Goal: Navigation & Orientation: Find specific page/section

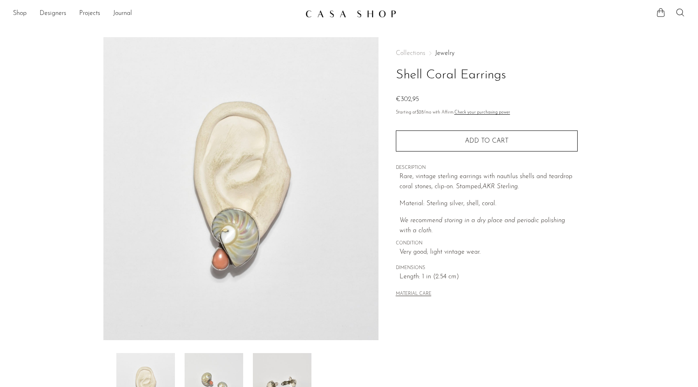
click at [322, 10] on img at bounding box center [350, 14] width 91 height 8
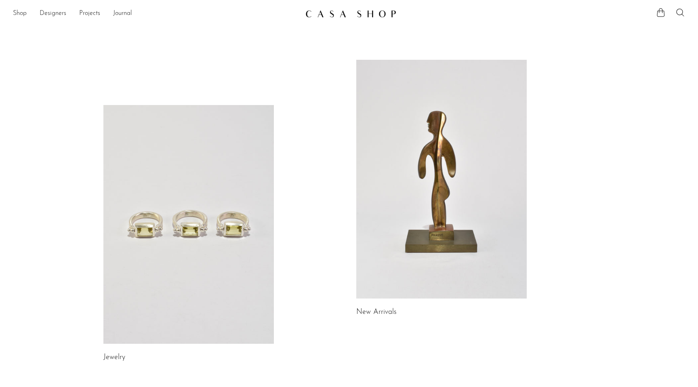
click at [200, 207] on link at bounding box center [188, 224] width 171 height 239
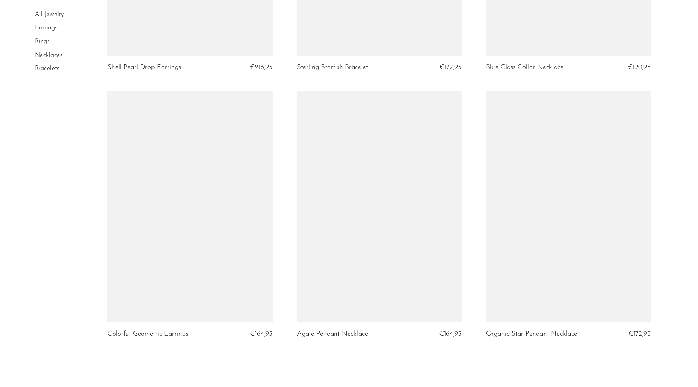
scroll to position [3091, 0]
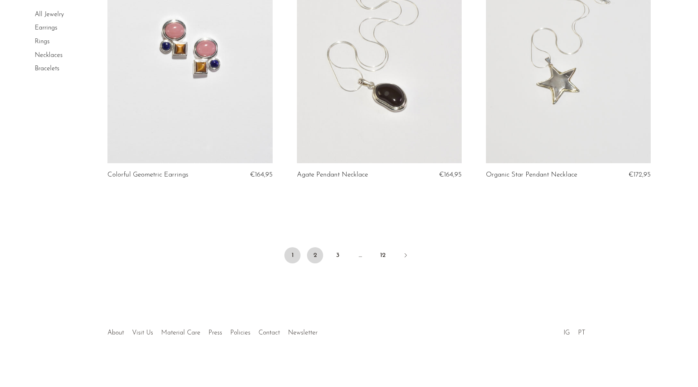
click at [317, 253] on link "2" at bounding box center [315, 255] width 16 height 16
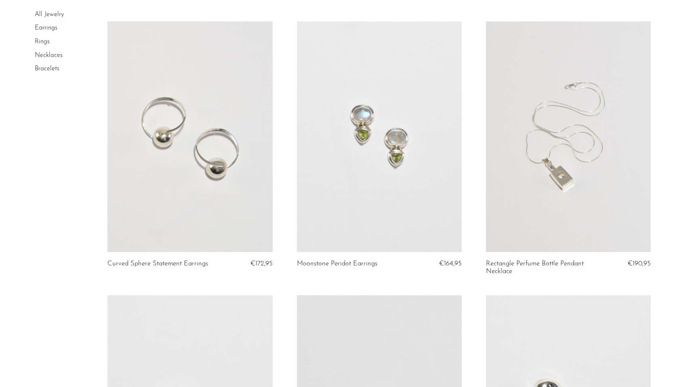
scroll to position [870, 0]
